Goal: Information Seeking & Learning: Check status

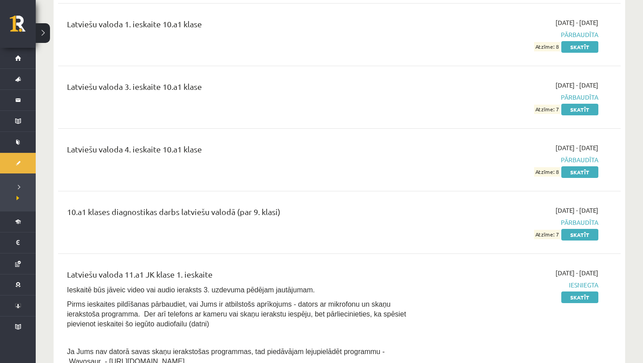
scroll to position [3610, 0]
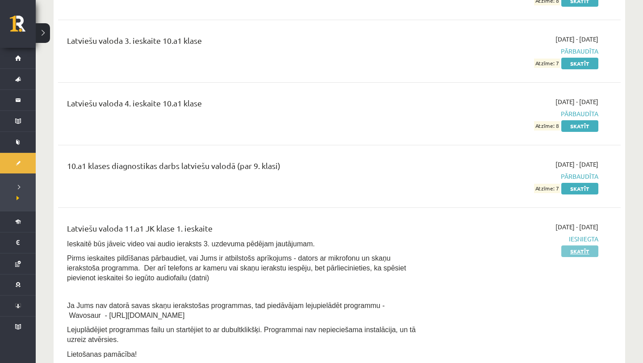
click at [583, 245] on link "Skatīt" at bounding box center [579, 251] width 37 height 12
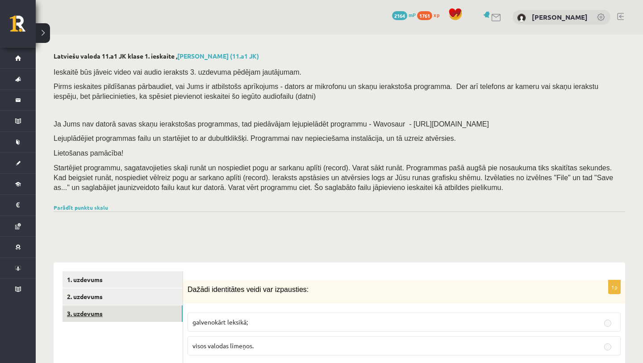
click at [152, 315] on link "3. uzdevums" at bounding box center [123, 313] width 120 height 17
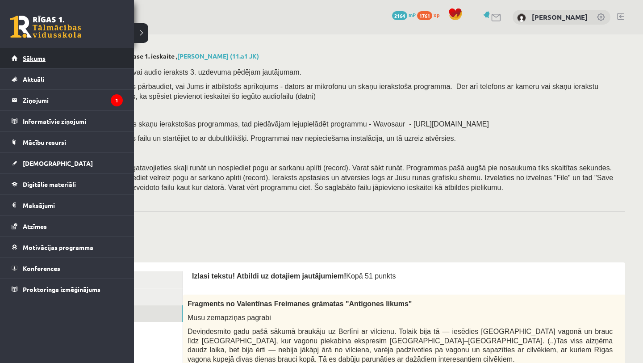
click at [67, 62] on link "Sākums" at bounding box center [67, 58] width 111 height 21
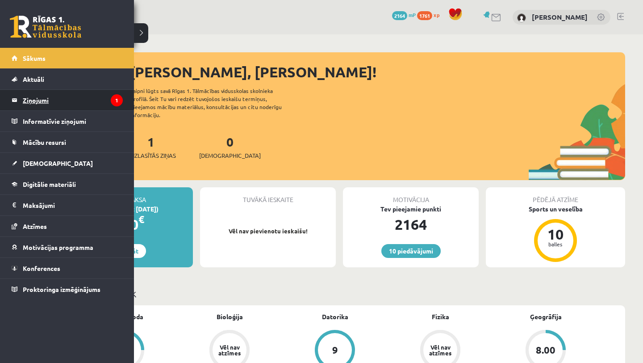
click at [86, 109] on legend "Ziņojumi 1" at bounding box center [73, 100] width 100 height 21
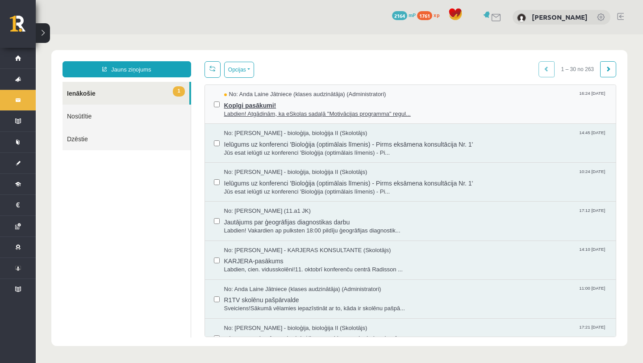
click at [284, 104] on span "Kopīgi pasākumi!" at bounding box center [415, 104] width 383 height 11
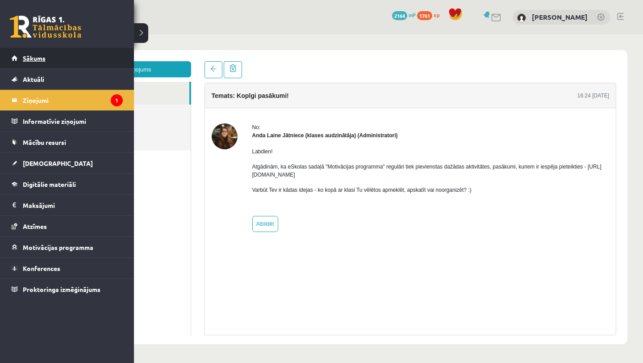
click at [13, 59] on link "Sākums" at bounding box center [67, 58] width 111 height 21
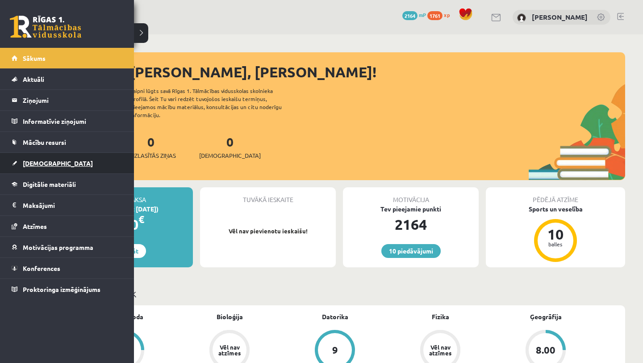
click at [69, 161] on link "[DEMOGRAPHIC_DATA]" at bounding box center [67, 163] width 111 height 21
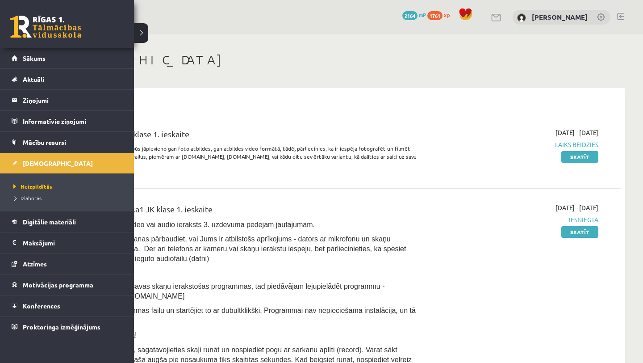
click at [21, 199] on span "Izlabotās" at bounding box center [26, 197] width 30 height 7
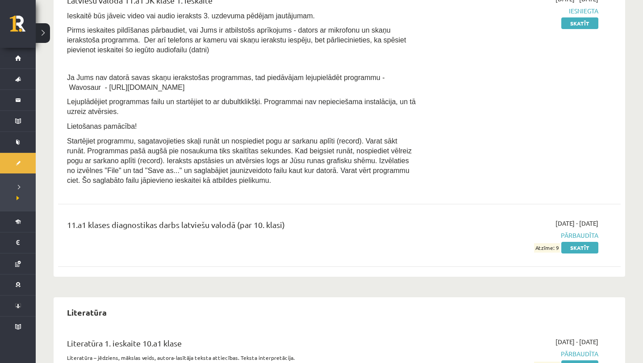
scroll to position [3812, 0]
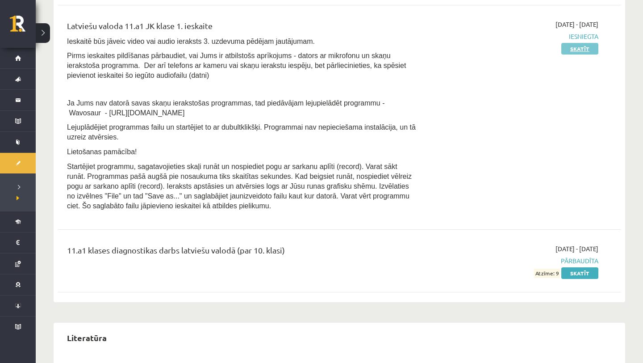
click at [580, 43] on link "Skatīt" at bounding box center [579, 49] width 37 height 12
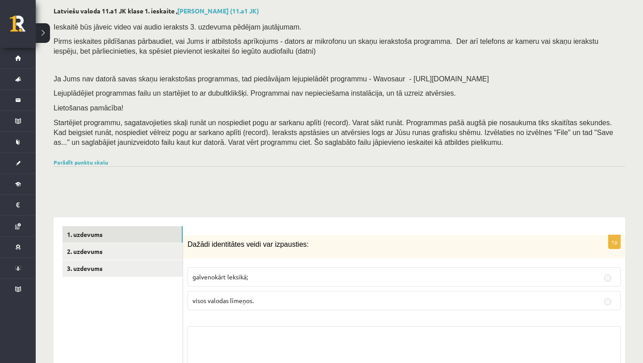
scroll to position [56, 0]
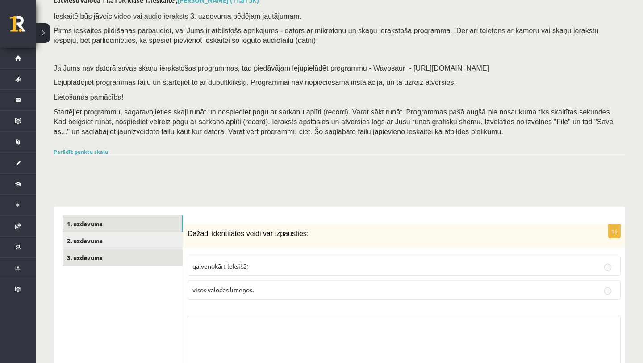
click at [130, 258] on link "3. uzdevums" at bounding box center [123, 257] width 120 height 17
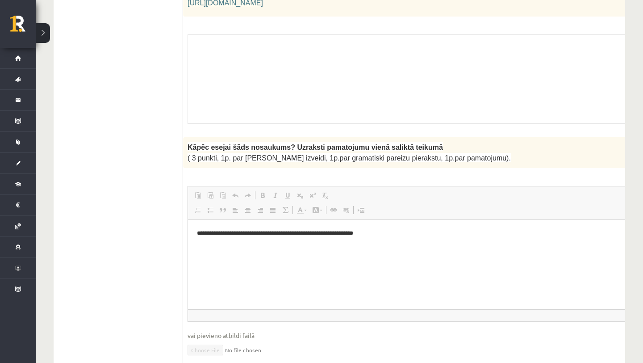
scroll to position [0, 0]
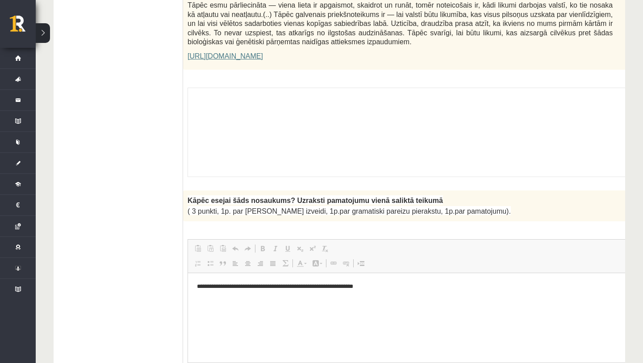
click at [263, 94] on div "Skolotāja pielikums" at bounding box center [423, 132] width 470 height 89
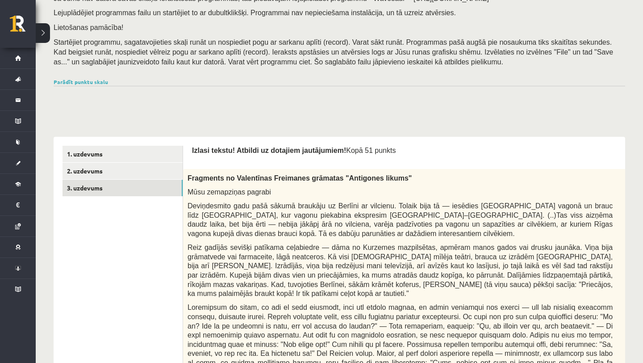
scroll to position [126, 0]
click at [100, 148] on link "1. uzdevums" at bounding box center [123, 153] width 120 height 17
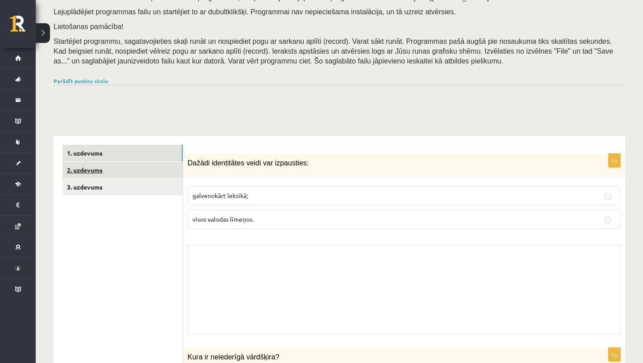
click at [156, 172] on link "2. uzdevums" at bounding box center [123, 170] width 120 height 17
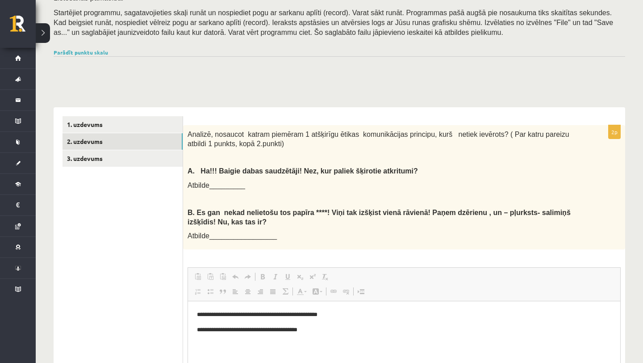
scroll to position [155, 0]
click at [165, 153] on link "3. uzdevums" at bounding box center [123, 158] width 120 height 17
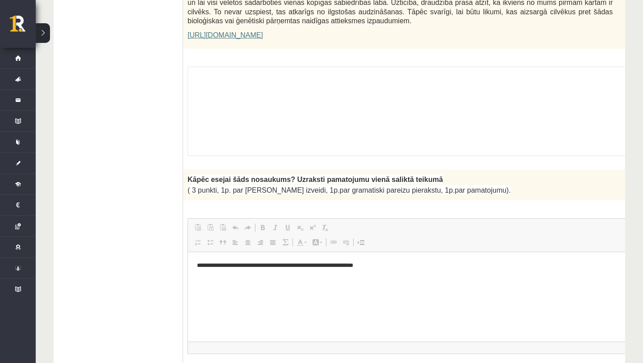
scroll to position [680, 0]
